Goal: Task Accomplishment & Management: Complete application form

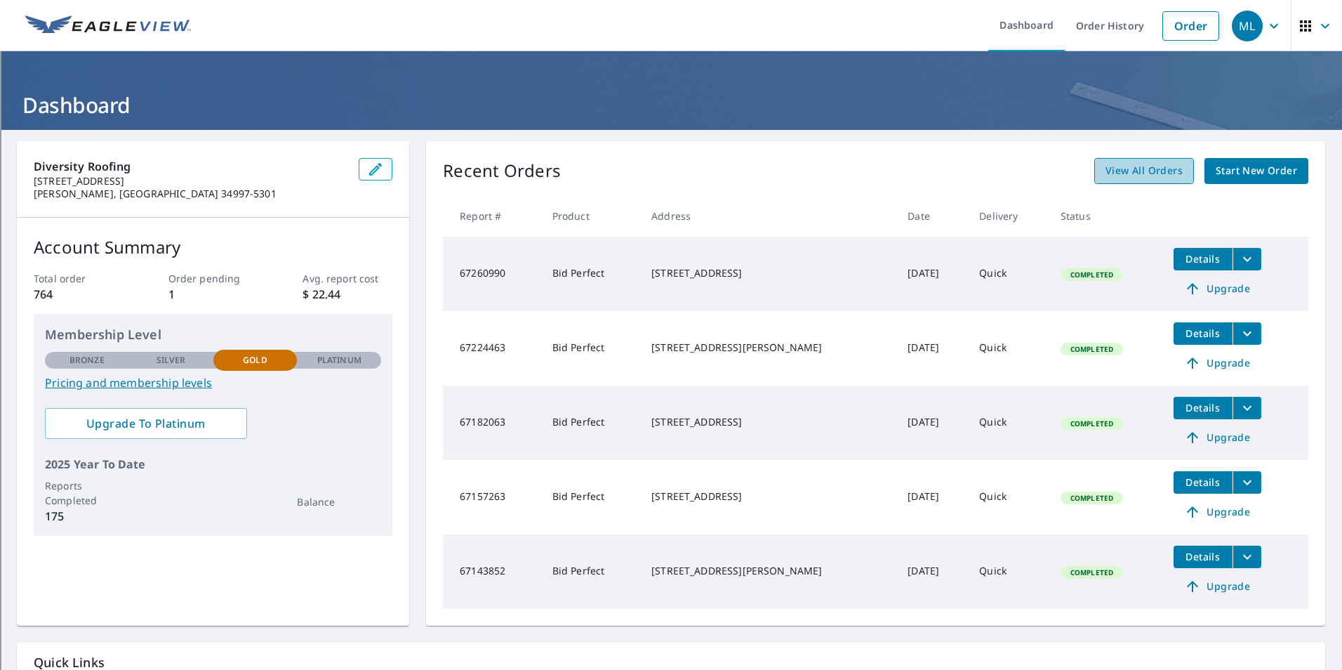
click at [1179, 164] on link "View All Orders" at bounding box center [1144, 171] width 100 height 26
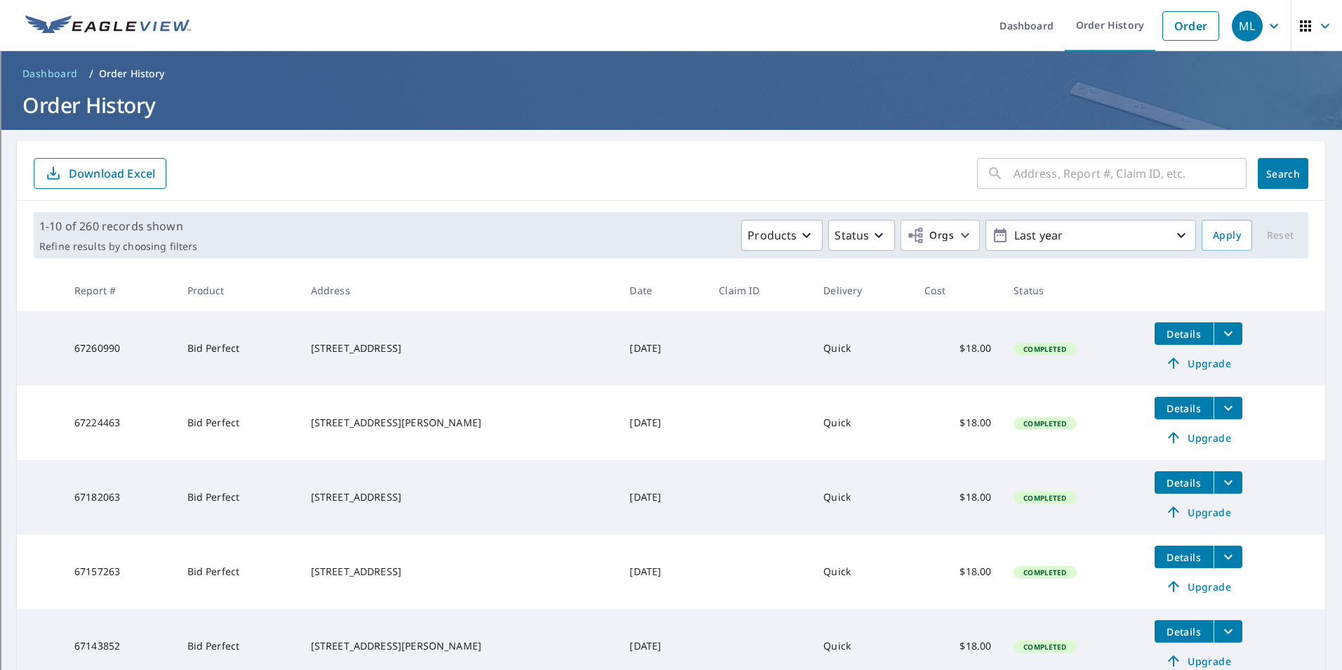
click at [1039, 177] on input "text" at bounding box center [1129, 173] width 233 height 39
type input "warwick"
click button "Search" at bounding box center [1283, 173] width 51 height 31
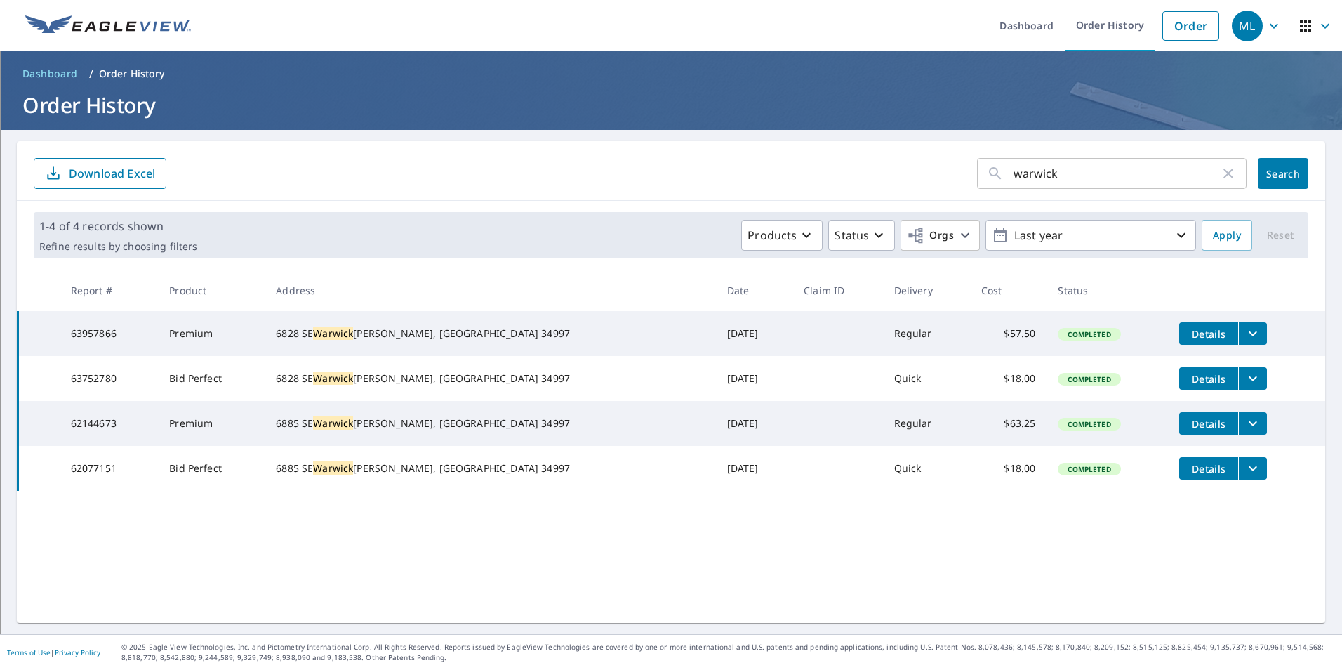
click at [1244, 336] on icon "filesDropdownBtn-63957866" at bounding box center [1252, 333] width 17 height 17
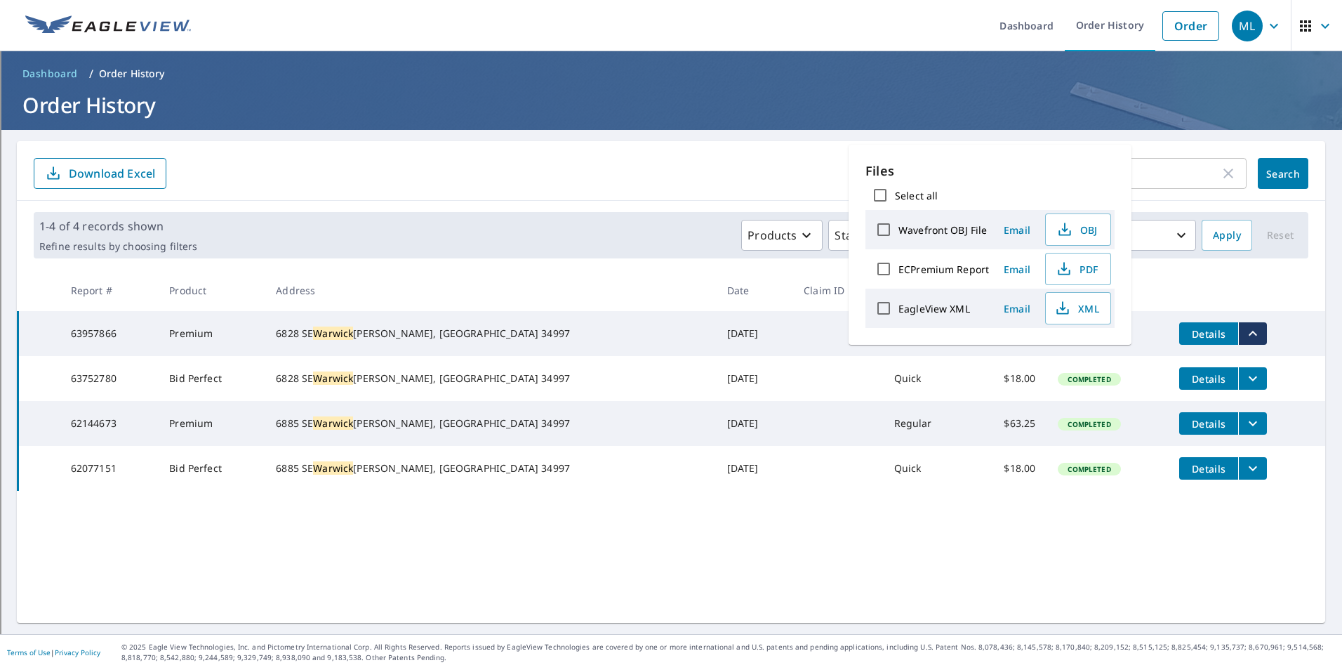
click at [792, 344] on td at bounding box center [837, 333] width 91 height 45
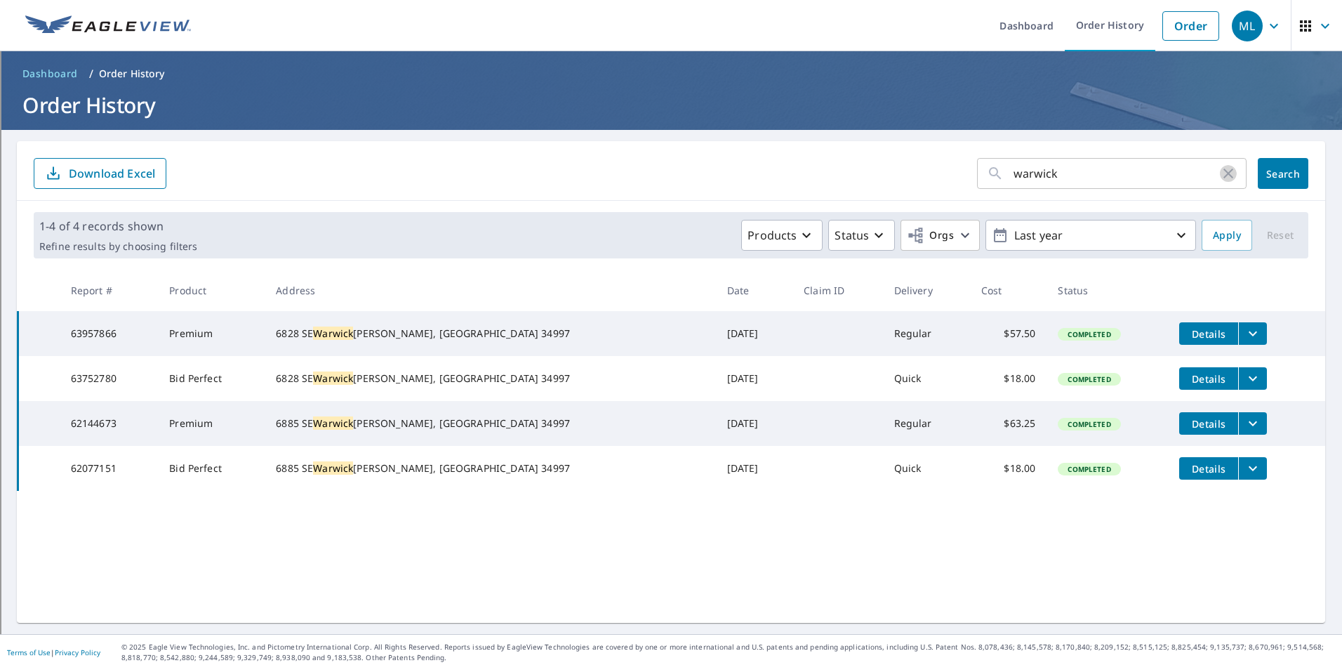
click at [1220, 174] on icon "button" at bounding box center [1228, 173] width 17 height 17
click at [1187, 166] on input "text" at bounding box center [1129, 173] width 233 height 39
type input "6869 [GEOGRAPHIC_DATA]"
click button "Search" at bounding box center [1283, 173] width 51 height 31
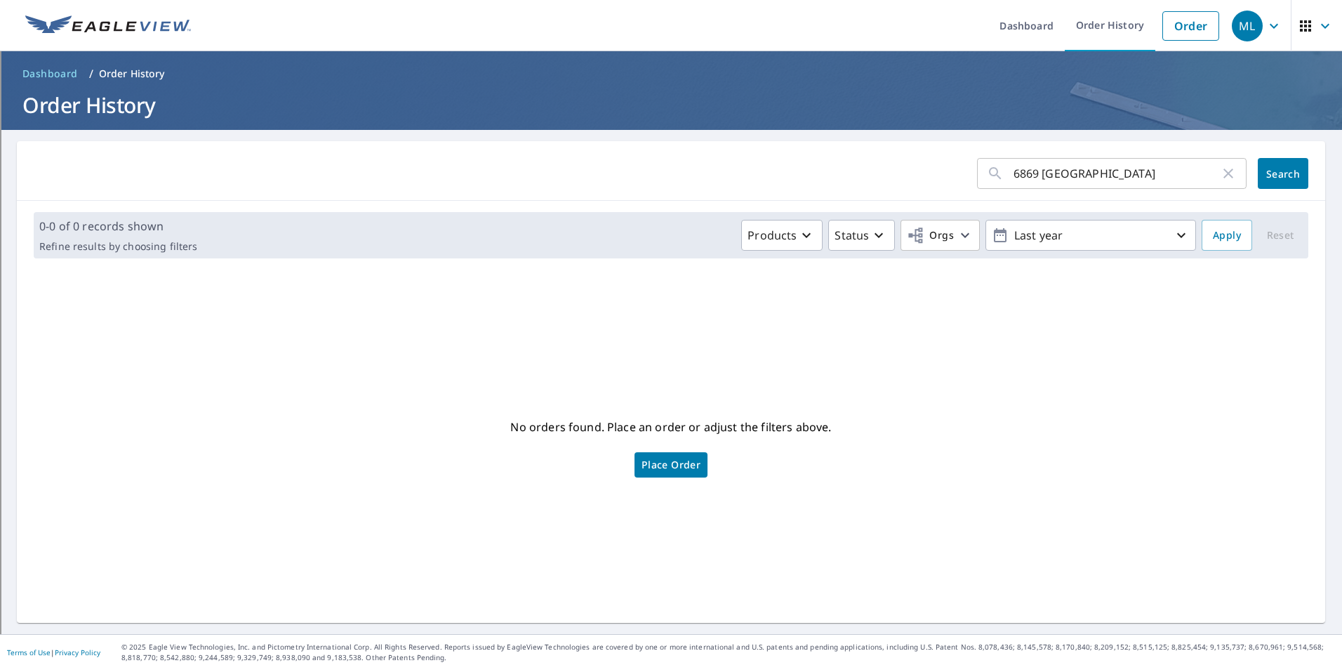
click at [1222, 178] on icon "button" at bounding box center [1228, 173] width 17 height 17
click at [44, 67] on span "Dashboard" at bounding box center [49, 74] width 55 height 14
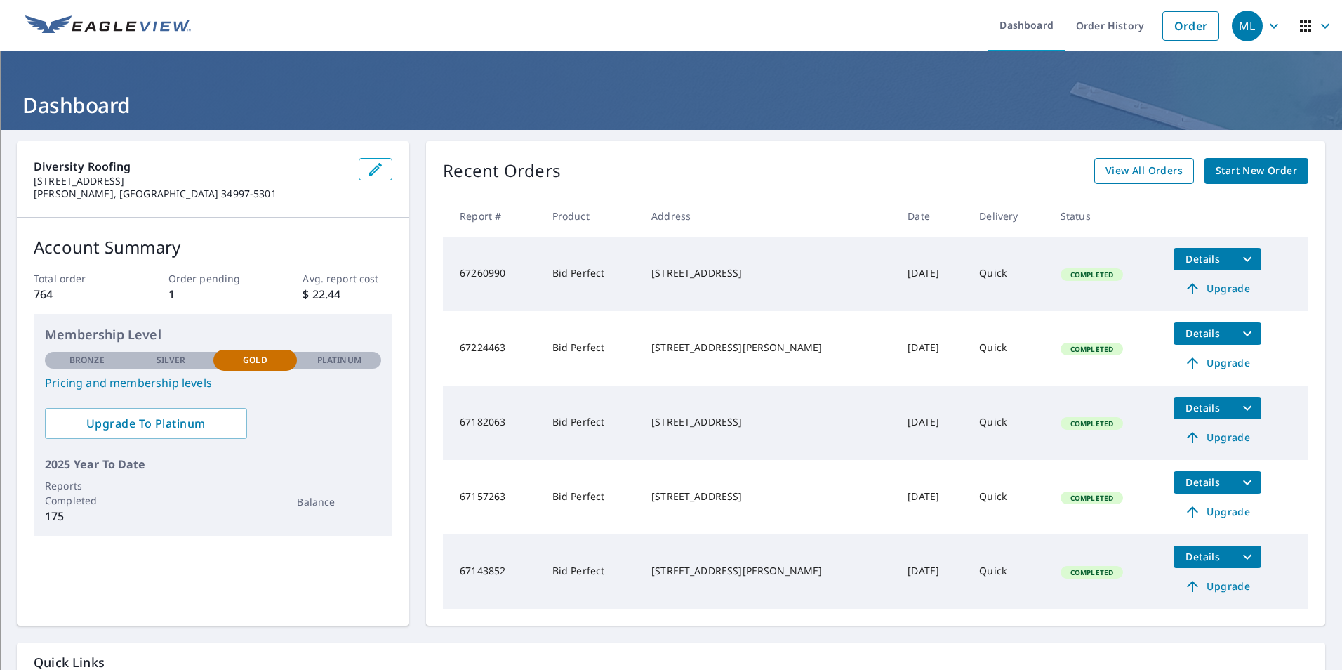
click at [1135, 173] on span "View All Orders" at bounding box center [1143, 171] width 77 height 18
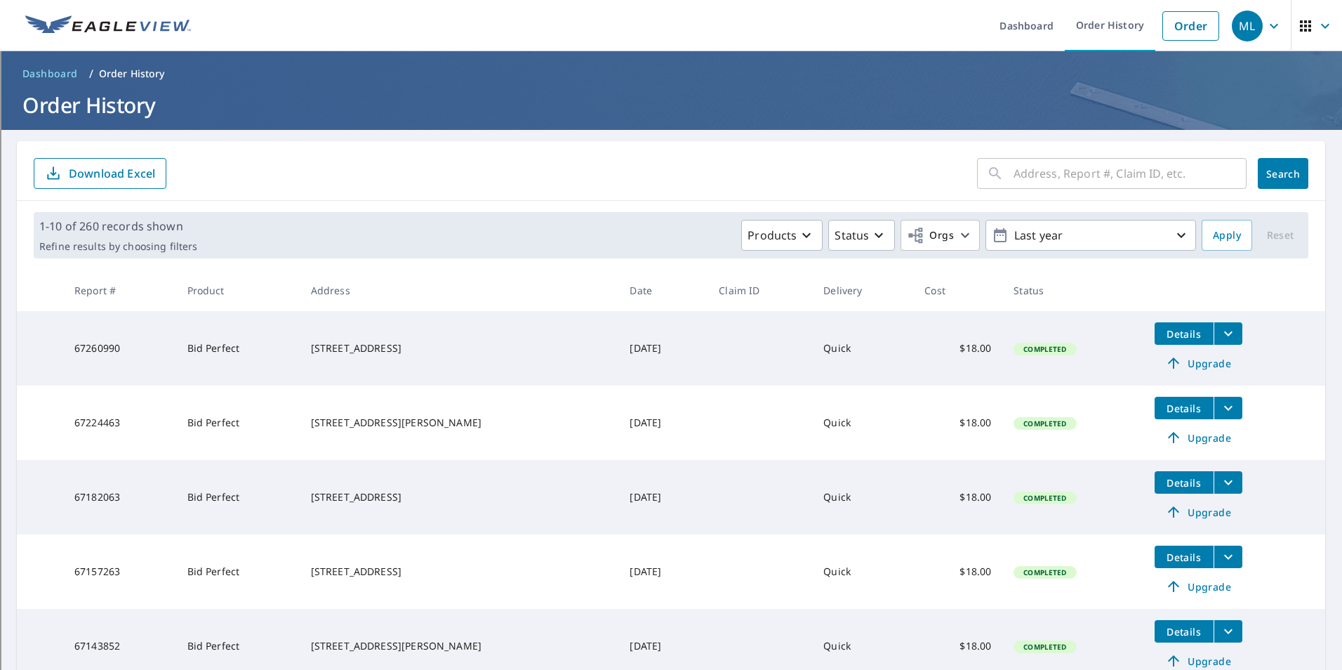
click at [1203, 360] on span "Upgrade" at bounding box center [1198, 362] width 71 height 17
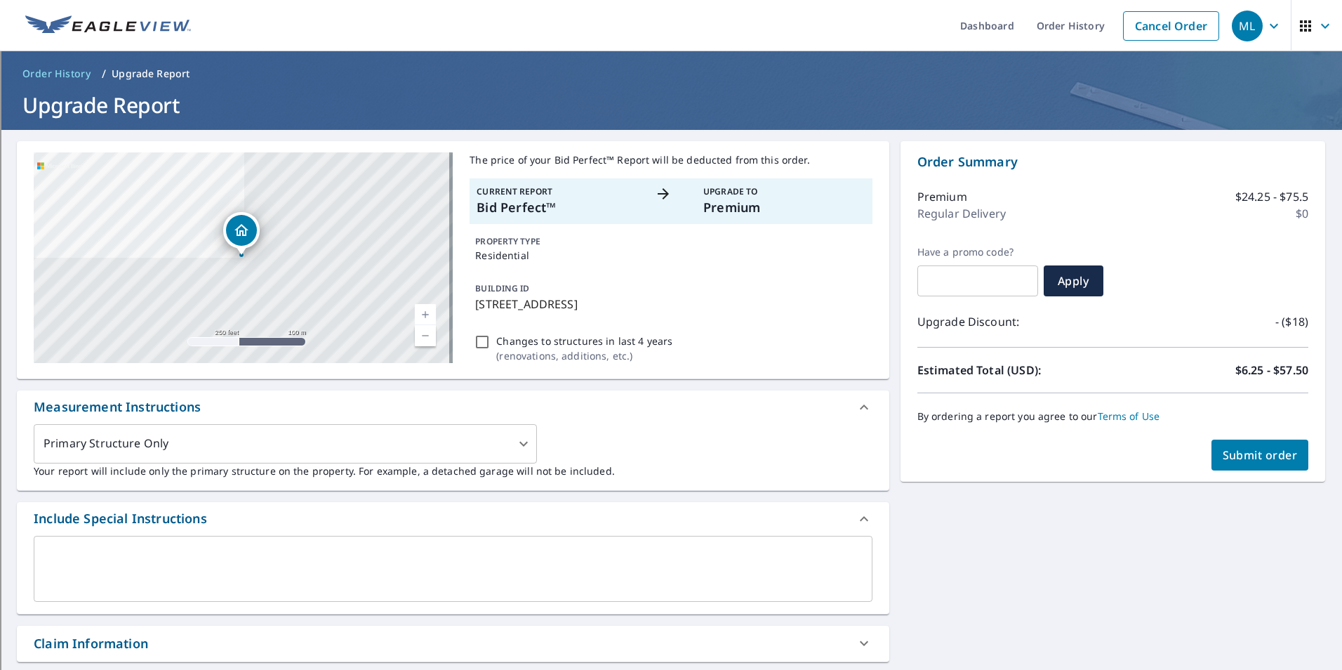
click at [1258, 453] on span "Submit order" at bounding box center [1260, 454] width 75 height 15
checkbox input "true"
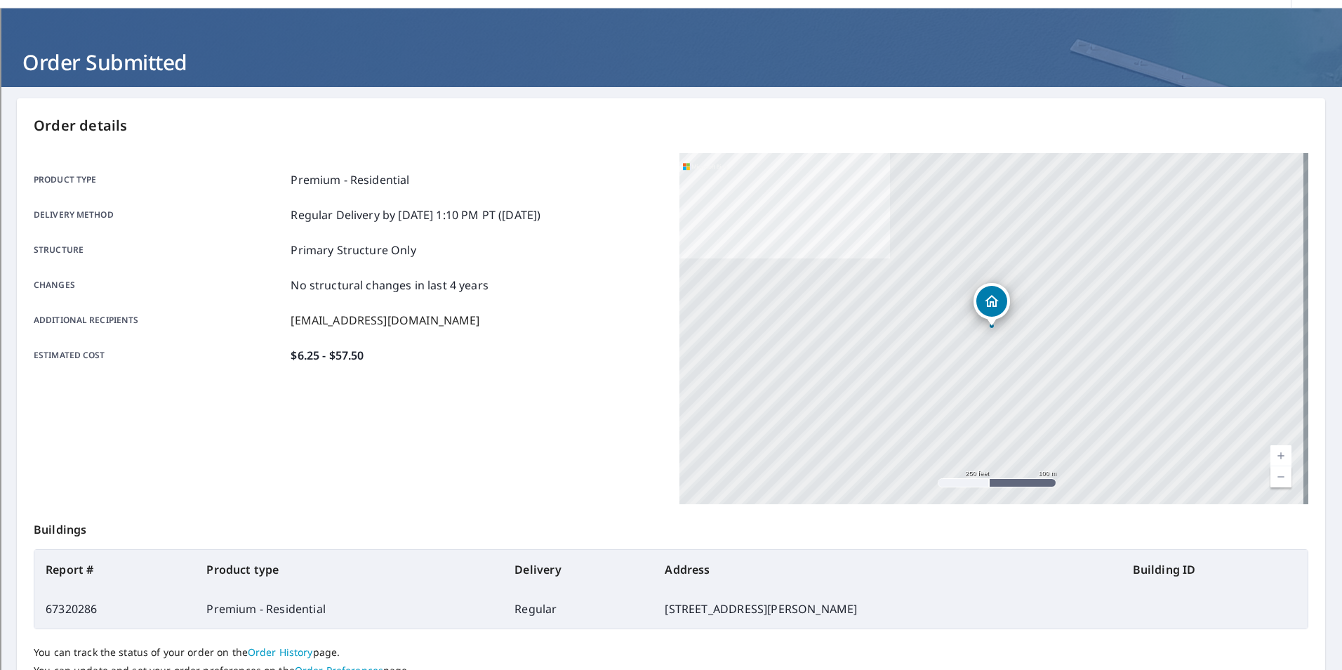
scroll to position [157, 0]
